Goal: Navigation & Orientation: Find specific page/section

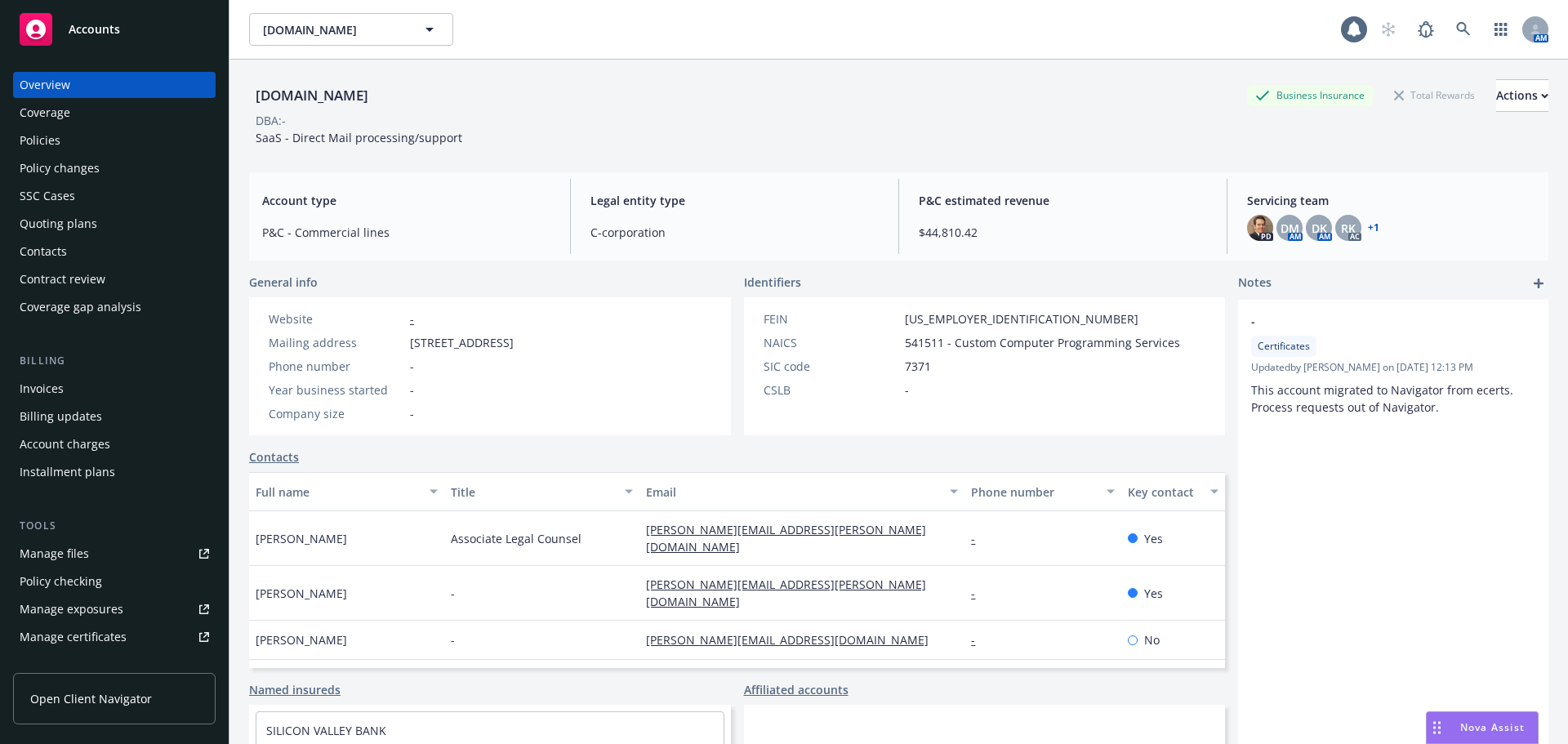
scroll to position [347, 0]
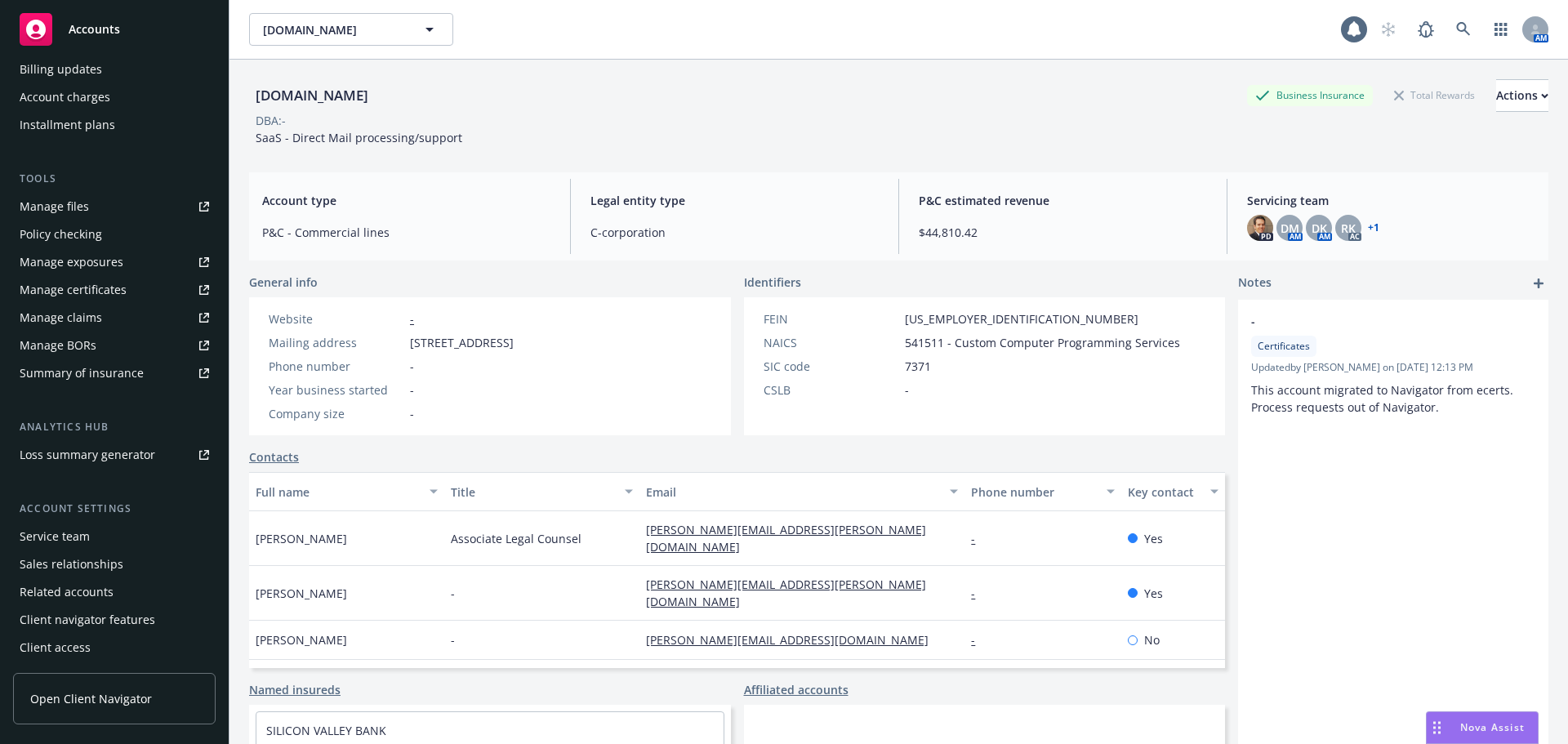
click at [68, 37] on div "Accounts" at bounding box center [114, 29] width 189 height 33
